Goal: Transaction & Acquisition: Purchase product/service

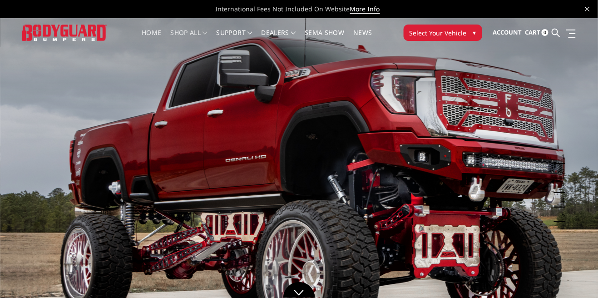
click at [202, 32] on link "shop all" at bounding box center [189, 38] width 37 height 18
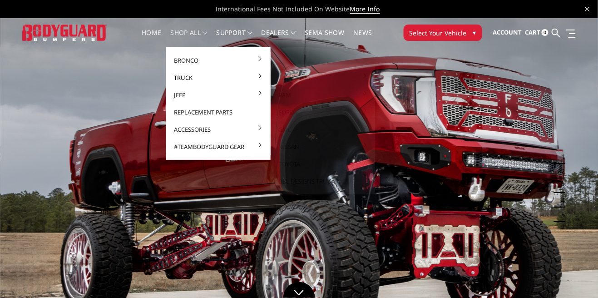
click at [250, 76] on link "Truck" at bounding box center [218, 77] width 97 height 17
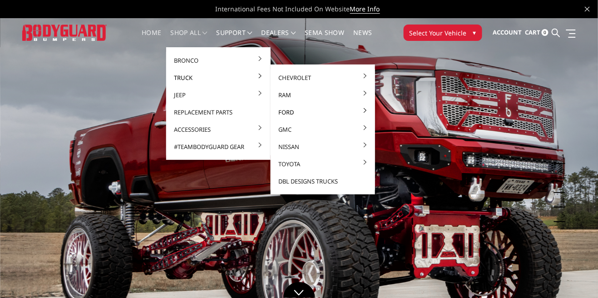
click at [296, 112] on link "Ford" at bounding box center [322, 111] width 97 height 17
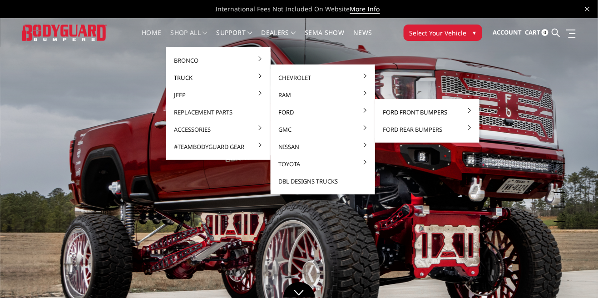
click at [435, 111] on link "Ford Front Bumpers" at bounding box center [426, 111] width 97 height 17
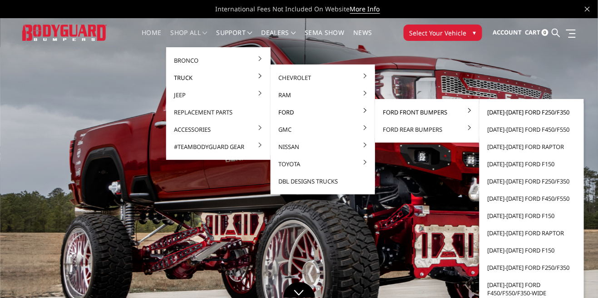
click at [549, 108] on link "[DATE]-[DATE] Ford F250/F350" at bounding box center [531, 111] width 97 height 17
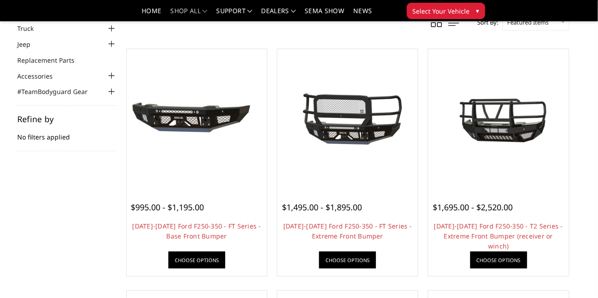
scroll to position [63, 0]
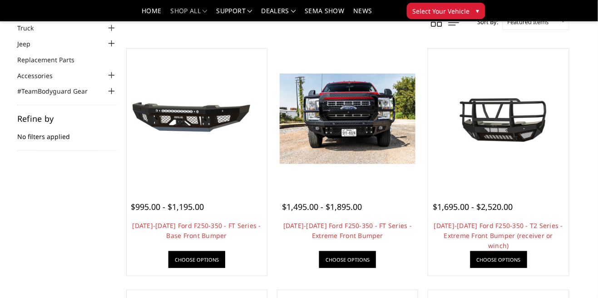
click at [341, 259] on link "Choose Options" at bounding box center [347, 259] width 57 height 17
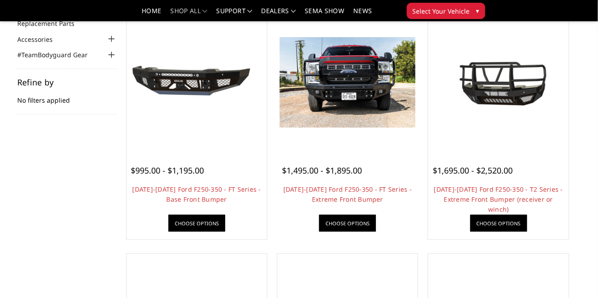
scroll to position [107, 0]
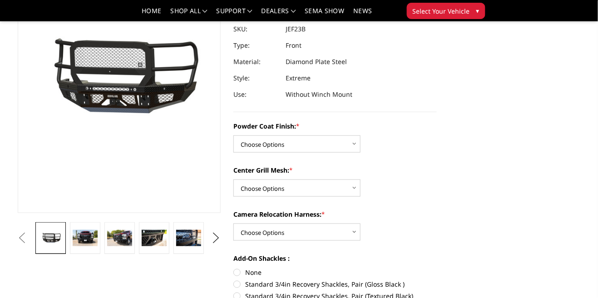
scroll to position [105, 0]
click at [359, 142] on select "Choose Options Bare Metal Gloss Black Powder Coat Textured Black Powder Coat" at bounding box center [296, 143] width 127 height 17
select select "3265"
click at [233, 135] on select "Choose Options Bare Metal Gloss Black Powder Coat Textured Black Powder Coat" at bounding box center [296, 143] width 127 height 17
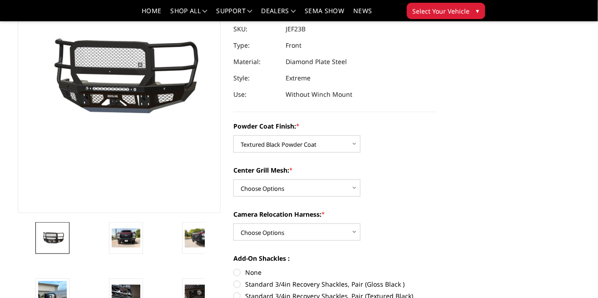
click at [366, 189] on div "Center Grill Mesh: * Choose Options WITH Expanded Metal in Center Grill WITHOUT…" at bounding box center [334, 180] width 203 height 31
click at [358, 191] on select "Choose Options WITH Expanded Metal in Center Grill WITHOUT Expanded Metal in Ce…" at bounding box center [296, 187] width 127 height 17
select select "3267"
click at [233, 179] on select "Choose Options WITH Expanded Metal in Center Grill WITHOUT Expanded Metal in Ce…" at bounding box center [296, 187] width 127 height 17
click at [354, 233] on select "Choose Options WITH Camera Relocation Harness WITHOUT Camera Relocation Harness" at bounding box center [296, 231] width 127 height 17
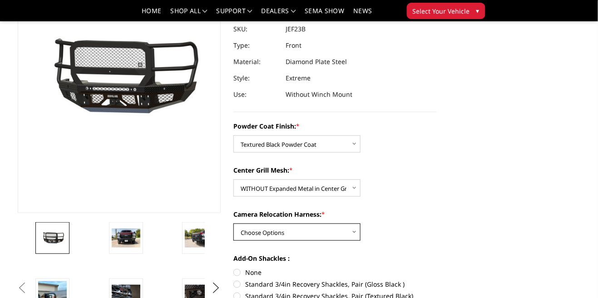
select select "3268"
click at [233, 223] on select "Choose Options WITH Camera Relocation Harness WITHOUT Camera Relocation Harness" at bounding box center [296, 231] width 127 height 17
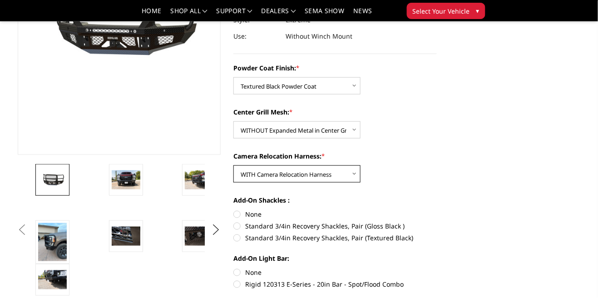
scroll to position [164, 0]
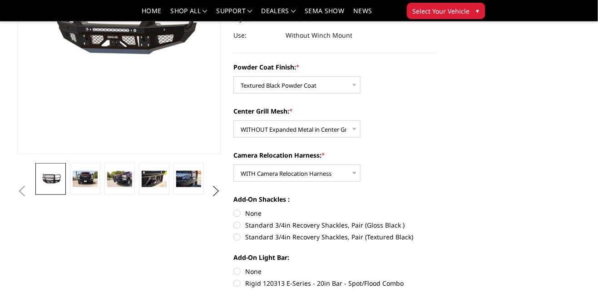
click at [265, 237] on label "Standard 3/4in Recovery Shackles, Pair (Textured Black)" at bounding box center [334, 237] width 203 height 10
click at [437, 221] on input "Standard 3/4in Recovery Shackles, Pair (Textured Black)" at bounding box center [437, 220] width 0 height 0
radio input "true"
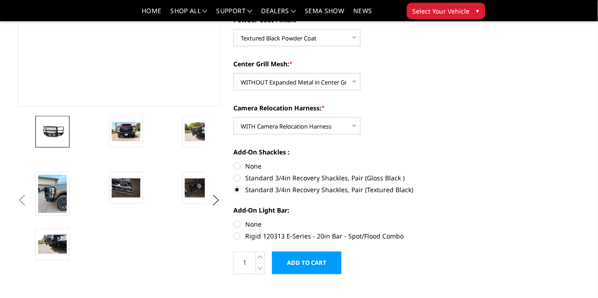
scroll to position [214, 0]
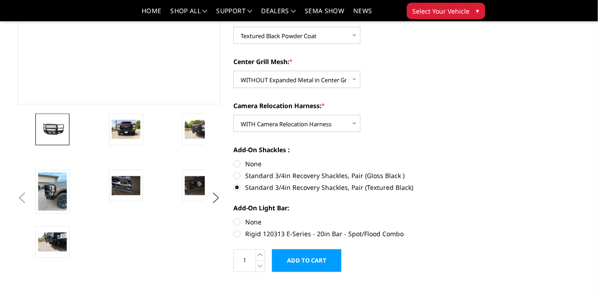
click at [250, 220] on label "None" at bounding box center [334, 222] width 203 height 10
click at [234, 217] on input "None" at bounding box center [233, 217] width 0 height 0
radio input "true"
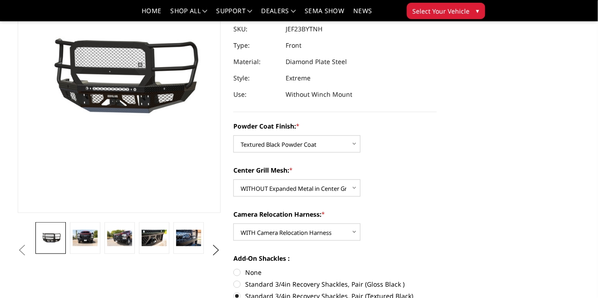
scroll to position [103, 0]
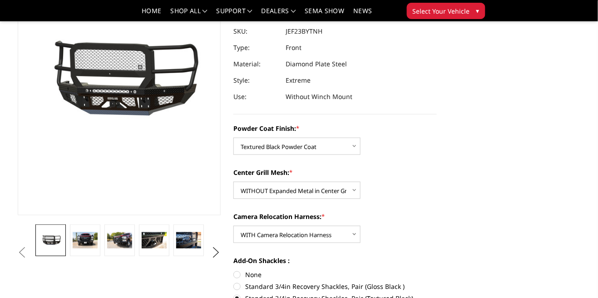
click at [148, 154] on img at bounding box center [308, 79] width 581 height 272
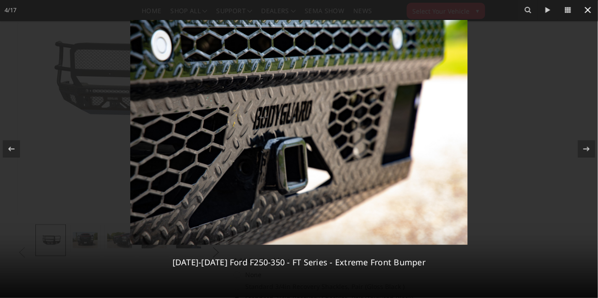
click at [584, 10] on icon at bounding box center [587, 10] width 11 height 11
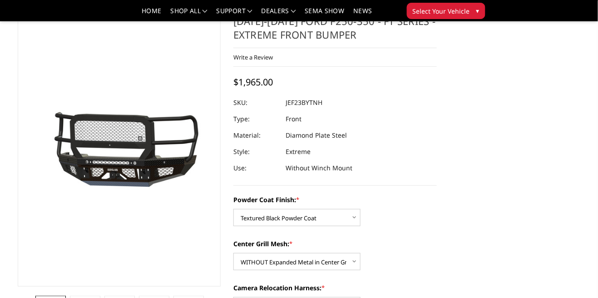
scroll to position [0, 0]
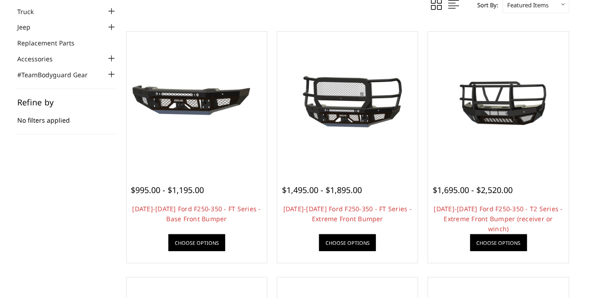
scroll to position [107, 0]
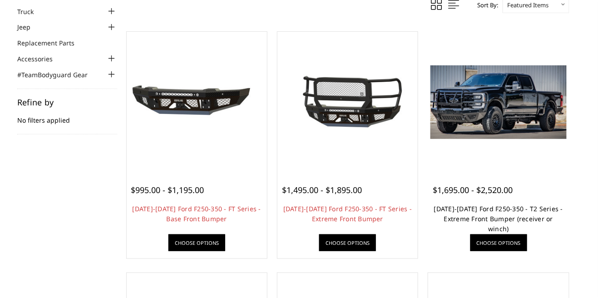
click at [519, 214] on link "[DATE]-[DATE] Ford F250-350 - T2 Series - Extreme Front Bumper (receiver or win…" at bounding box center [498, 218] width 129 height 29
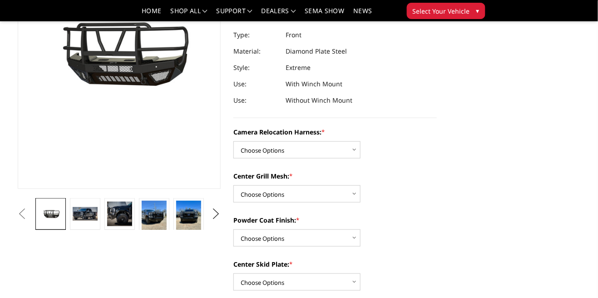
scroll to position [132, 0]
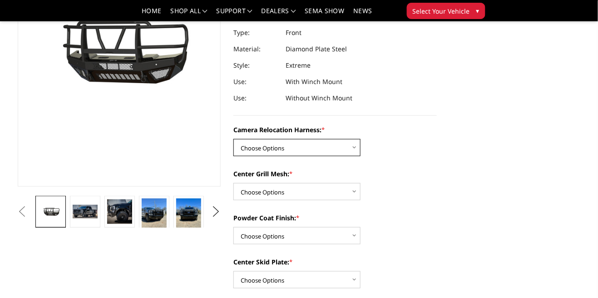
click at [355, 147] on select "Choose Options Without camera harness With camera harness" at bounding box center [296, 147] width 127 height 17
select select "3753"
click at [233, 139] on select "Choose Options Without camera harness With camera harness" at bounding box center [296, 147] width 127 height 17
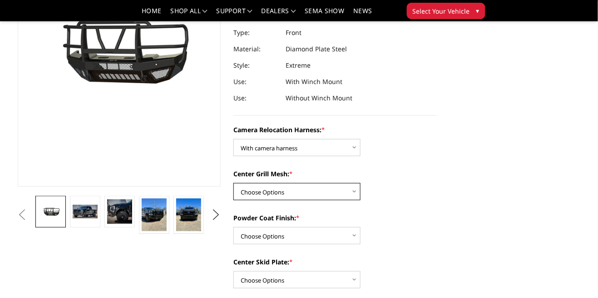
click at [356, 192] on select "Choose Options Without expanded metal With expanded metal" at bounding box center [296, 191] width 127 height 17
select select "3752"
click at [233, 183] on select "Choose Options Without expanded metal With expanded metal" at bounding box center [296, 191] width 127 height 17
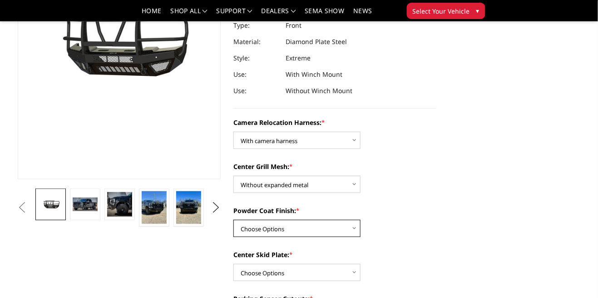
click at [350, 232] on select "Choose Options Textured Black Powder Coat Gloss Black Powder Coat Bare Metal" at bounding box center [296, 228] width 127 height 17
select select "3750"
click at [233, 220] on select "Choose Options Textured Black Powder Coat Gloss Black Powder Coat Bare Metal" at bounding box center [296, 228] width 127 height 17
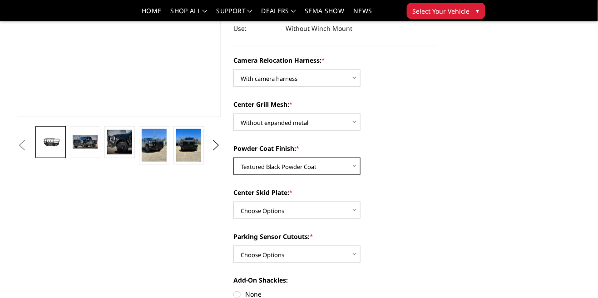
scroll to position [212, 0]
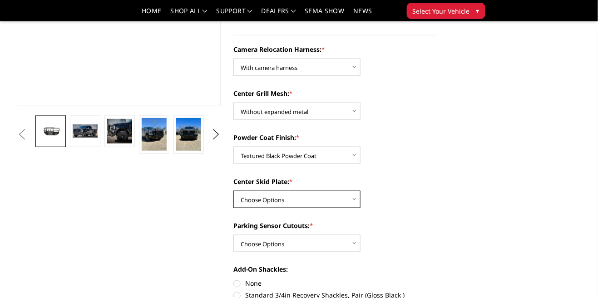
click at [356, 198] on select "Choose Options Winch Mount Skid Plate Standard Skid Plate (included) 2" Receive…" at bounding box center [296, 199] width 127 height 17
select select "3746"
click at [233, 191] on select "Choose Options Winch Mount Skid Plate Standard Skid Plate (included) 2" Receive…" at bounding box center [296, 199] width 127 height 17
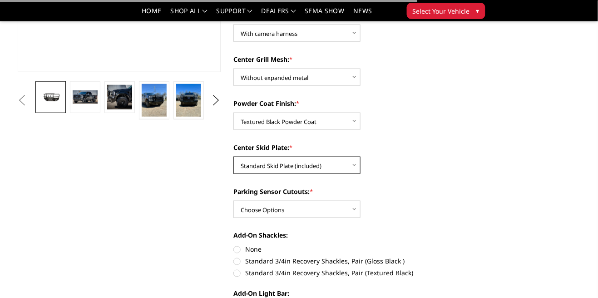
scroll to position [249, 0]
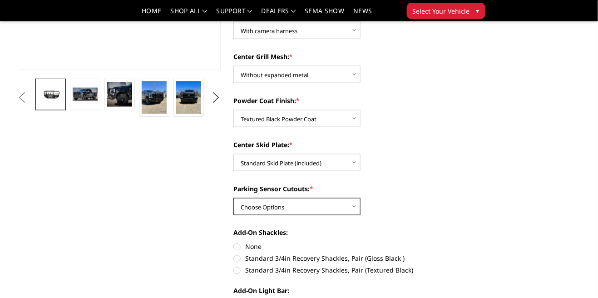
click at [358, 209] on select "Choose Options Yes - With Parking Sensor Cutouts" at bounding box center [296, 206] width 127 height 17
select select "3744"
click at [233, 198] on select "Choose Options Yes - With Parking Sensor Cutouts" at bounding box center [296, 206] width 127 height 17
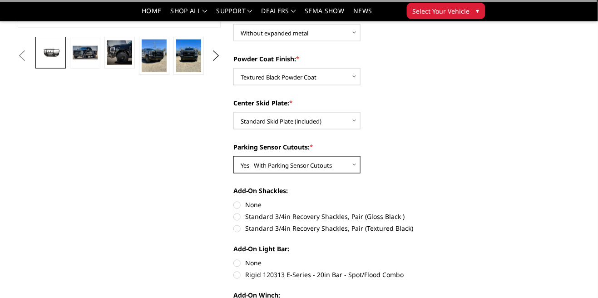
scroll to position [293, 0]
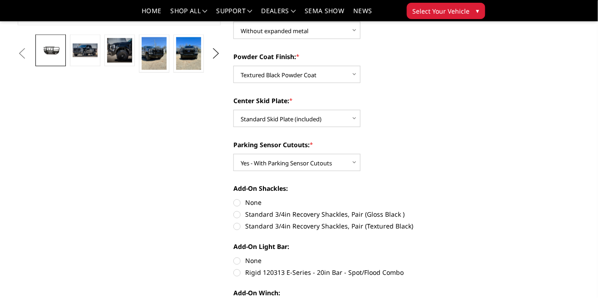
click at [409, 226] on label "Standard 3/4in Recovery Shackles, Pair (Textured Black)" at bounding box center [334, 226] width 203 height 10
click at [437, 210] on input "Standard 3/4in Recovery Shackles, Pair (Textured Black)" at bounding box center [437, 210] width 0 height 0
radio input "true"
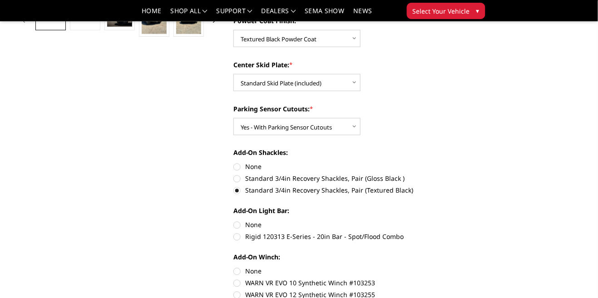
scroll to position [329, 0]
click at [252, 221] on label "None" at bounding box center [334, 224] width 203 height 10
click at [234, 220] on input "None" at bounding box center [233, 219] width 0 height 0
radio input "true"
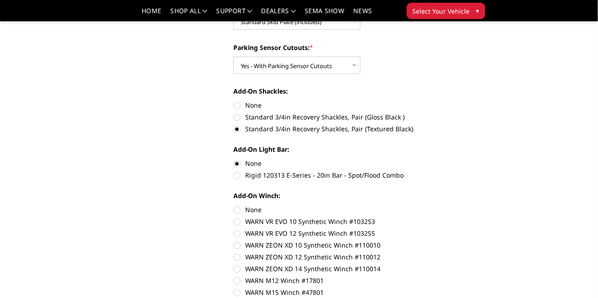
scroll to position [391, 0]
click at [254, 206] on label "None" at bounding box center [334, 209] width 203 height 10
click at [234, 205] on input "None" at bounding box center [233, 204] width 0 height 0
radio input "true"
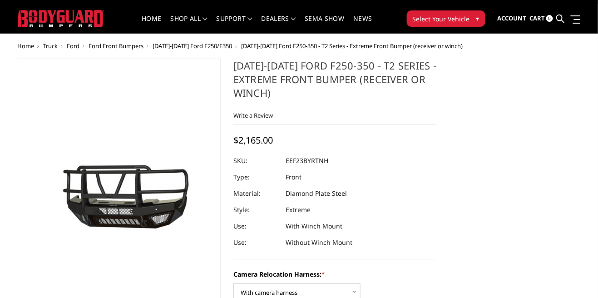
scroll to position [18, 0]
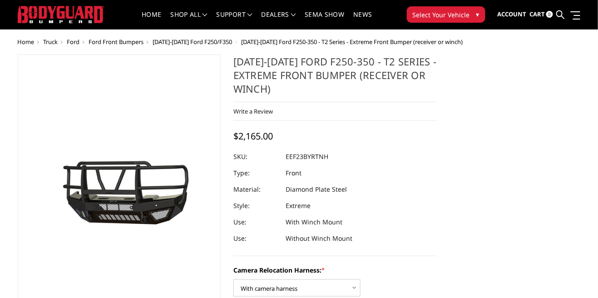
click at [151, 208] on img at bounding box center [308, 217] width 581 height 324
